Goal: Find specific page/section: Find specific page/section

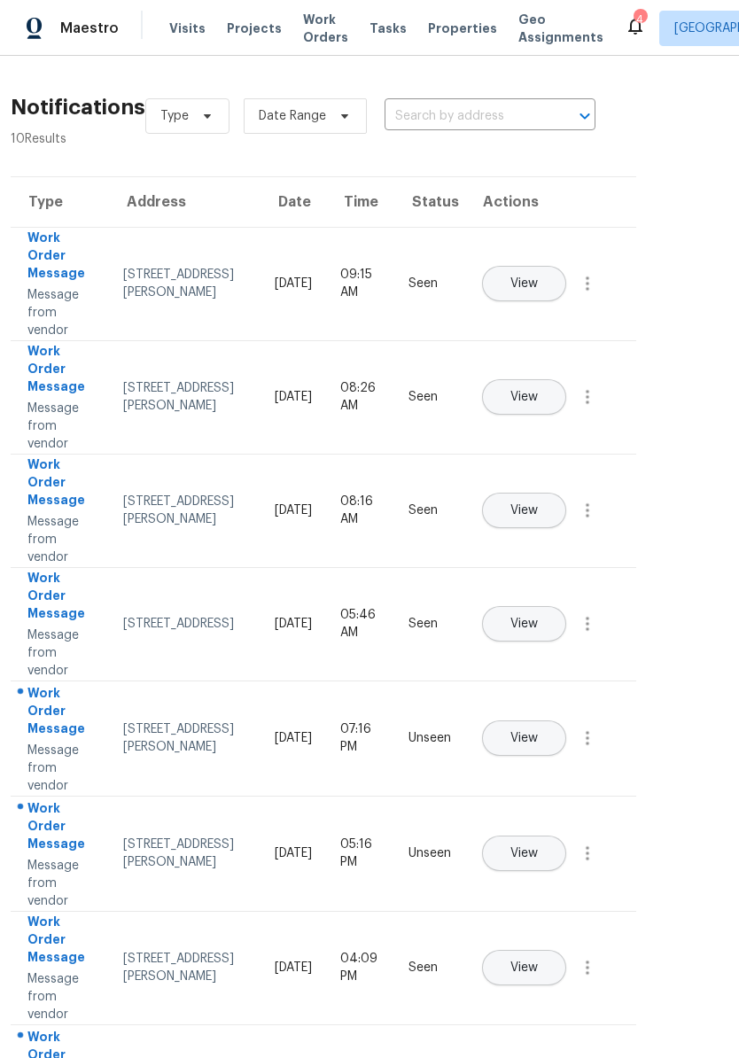
scroll to position [0, 47]
click at [180, 26] on span "Visits" at bounding box center [187, 28] width 36 height 18
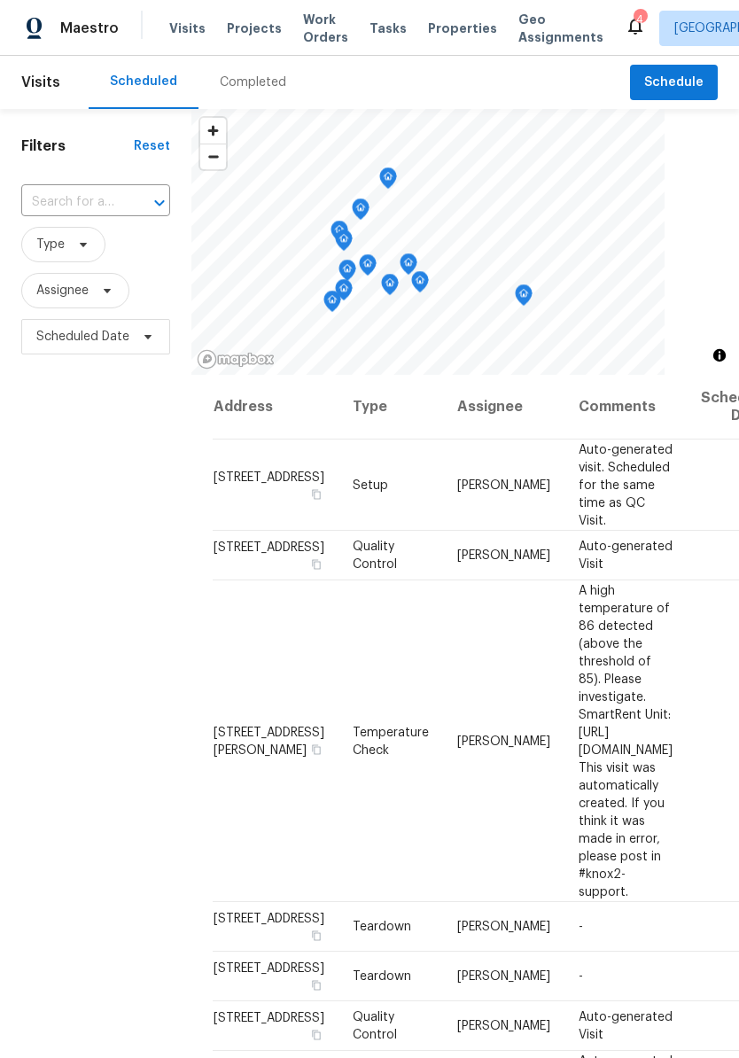
click at [441, 21] on span "Properties" at bounding box center [462, 28] width 69 height 18
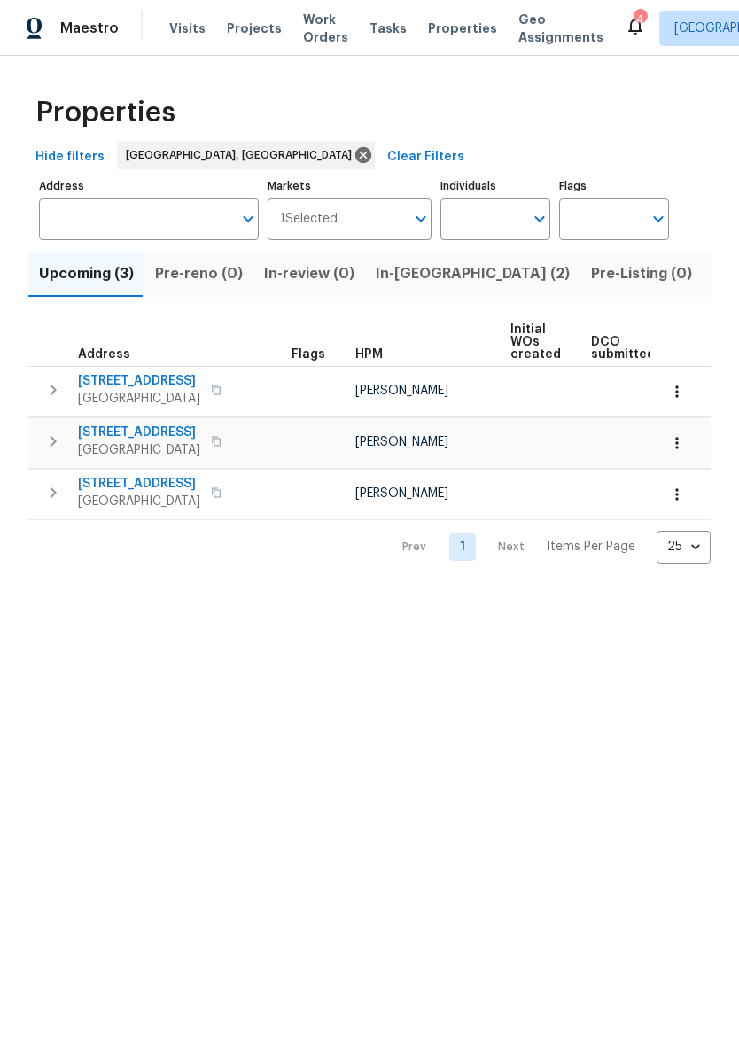
click at [713, 271] on span "Listed (31)" at bounding box center [749, 273] width 73 height 25
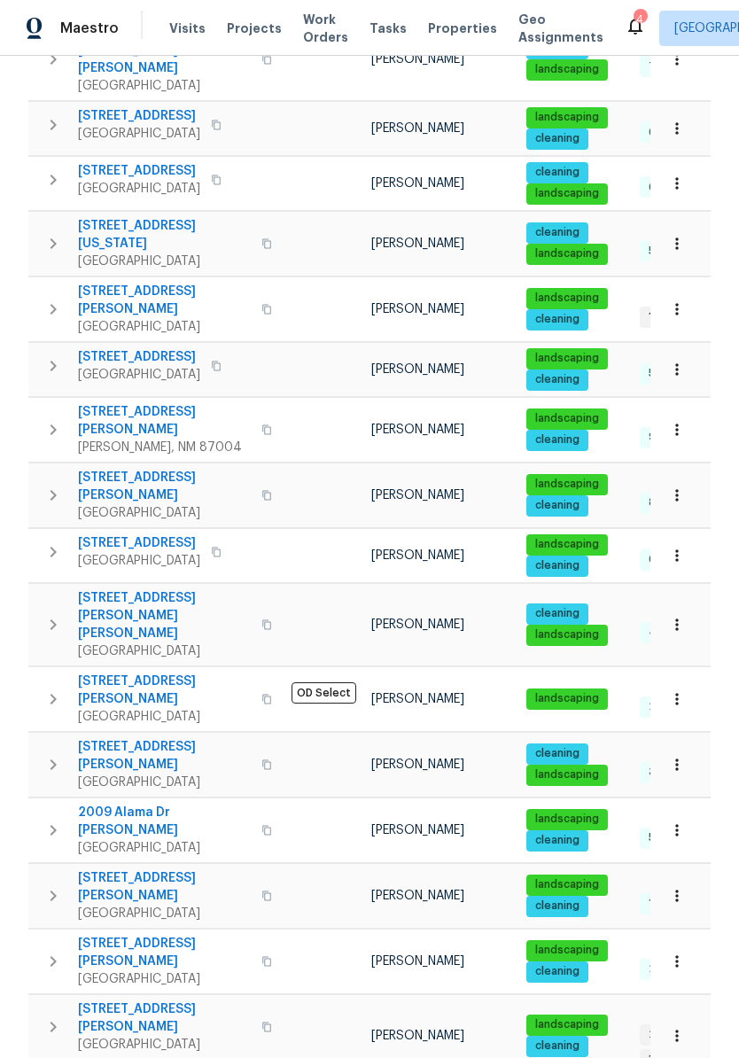
scroll to position [469, 0]
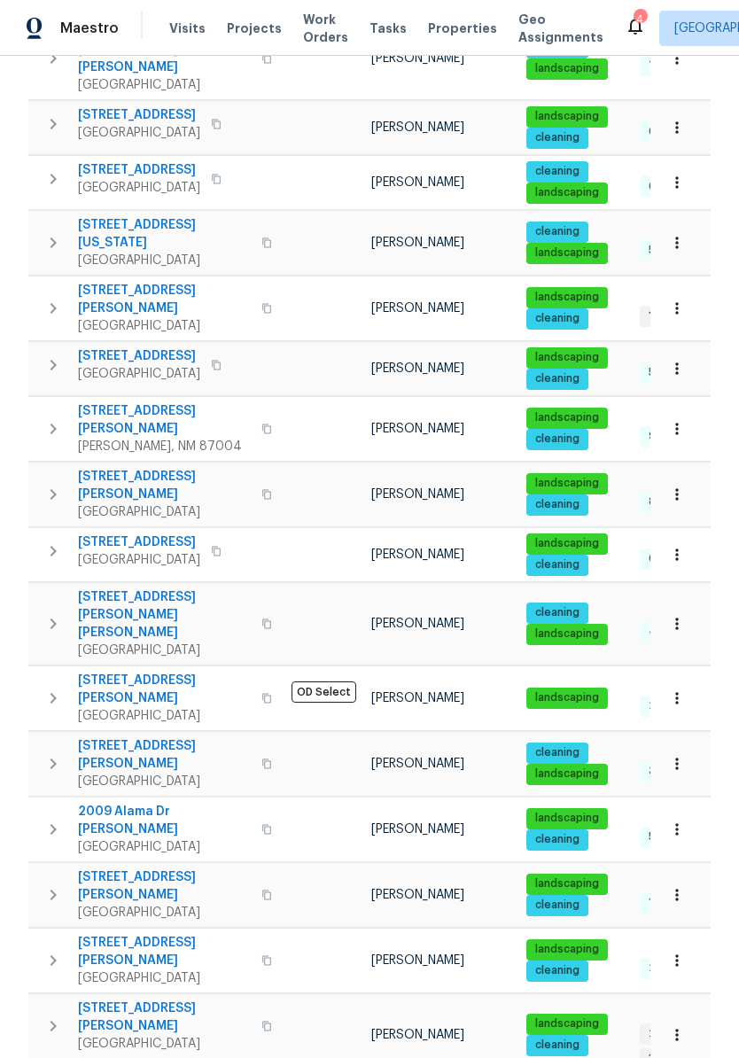
click at [221, 360] on icon "button" at bounding box center [216, 365] width 11 height 11
